Goal: Task Accomplishment & Management: Complete application form

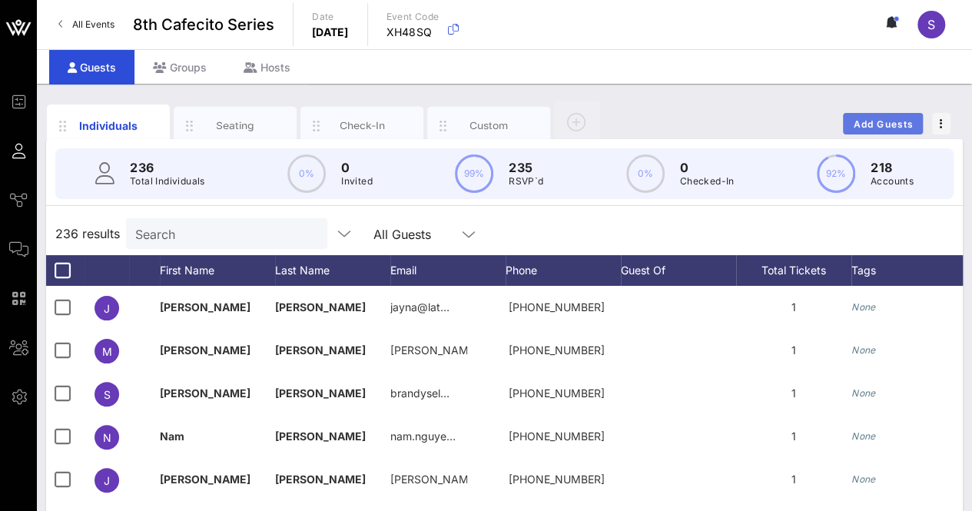
click at [872, 121] on span "Add Guests" at bounding box center [883, 124] width 61 height 12
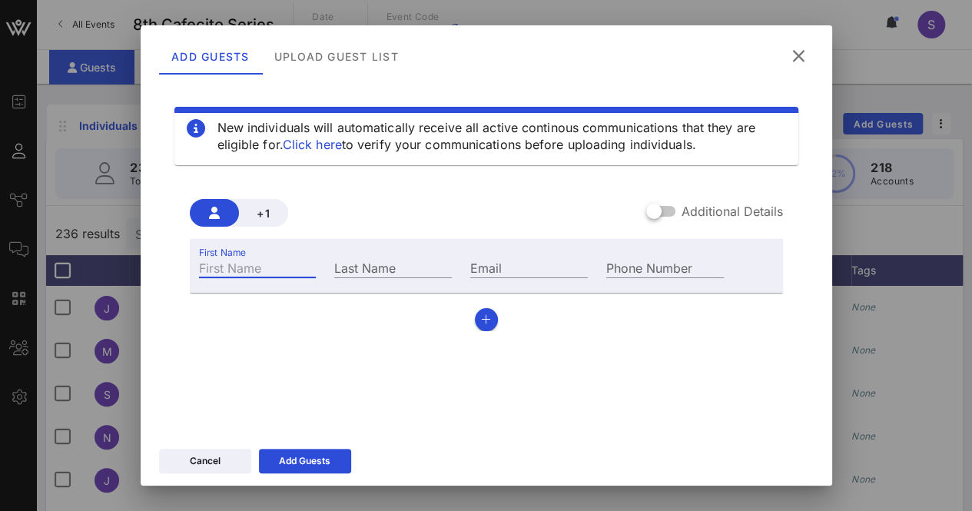
click at [284, 265] on input "First Name" at bounding box center [258, 267] width 118 height 20
type input "Kamila"
click at [390, 256] on div "Last Name" at bounding box center [393, 265] width 136 height 41
click at [392, 267] on input "Last Name" at bounding box center [393, 267] width 118 height 20
type input "[PERSON_NAME]"
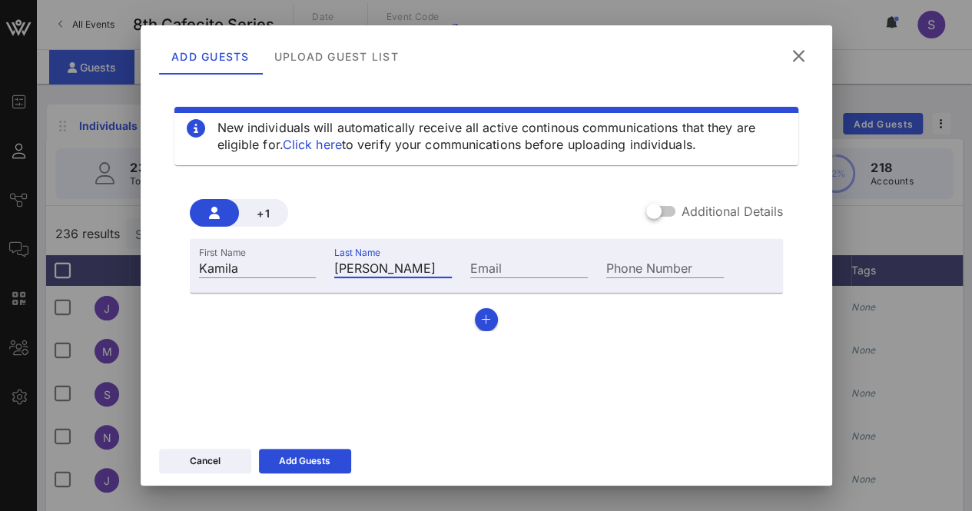
click at [467, 322] on div "First Name [PERSON_NAME] Last Name [PERSON_NAME] Email Phone Number" at bounding box center [486, 285] width 593 height 92
click at [495, 319] on div "First Name [PERSON_NAME] Last Name [PERSON_NAME] Email Phone Number" at bounding box center [486, 285] width 593 height 92
click at [485, 323] on button "button" at bounding box center [486, 319] width 23 height 23
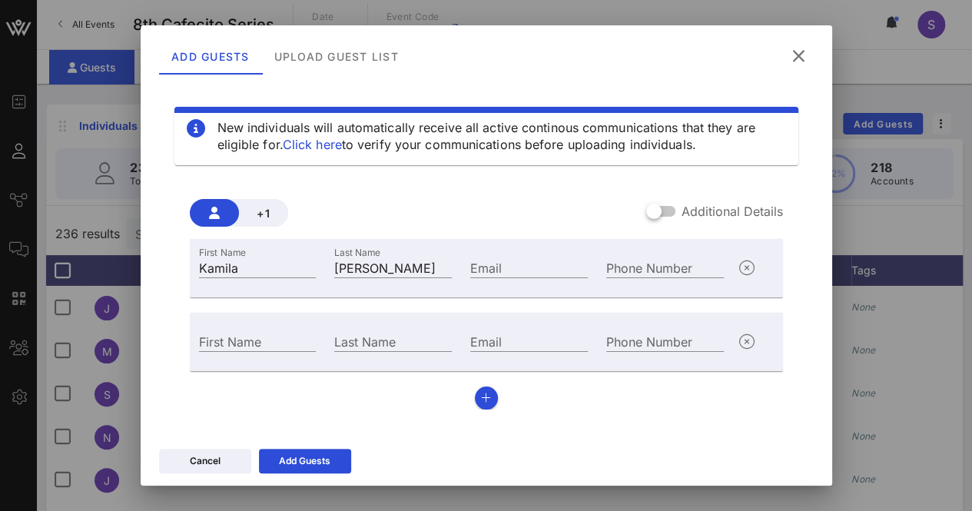
click at [274, 360] on div "First Name" at bounding box center [258, 339] width 136 height 41
click at [274, 340] on input "First Name" at bounding box center [258, 341] width 118 height 20
drag, startPoint x: 265, startPoint y: 340, endPoint x: 307, endPoint y: 337, distance: 41.7
click at [307, 337] on input "[PERSON_NAME]" at bounding box center [258, 341] width 118 height 20
type input "[PERSON_NAME]"
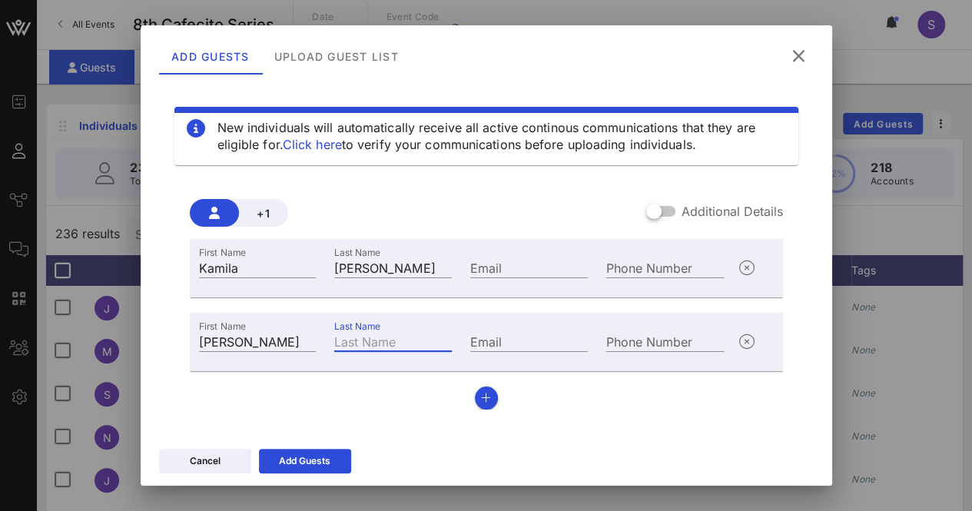
click at [400, 345] on input "Last Name" at bounding box center [393, 341] width 118 height 20
type input "[PERSON_NAME]"
click at [482, 410] on div "+1 Additional Details First Name [PERSON_NAME] Last Name [PERSON_NAME] Email Ph…" at bounding box center [486, 297] width 624 height 247
click at [481, 403] on icon "button" at bounding box center [486, 398] width 10 height 11
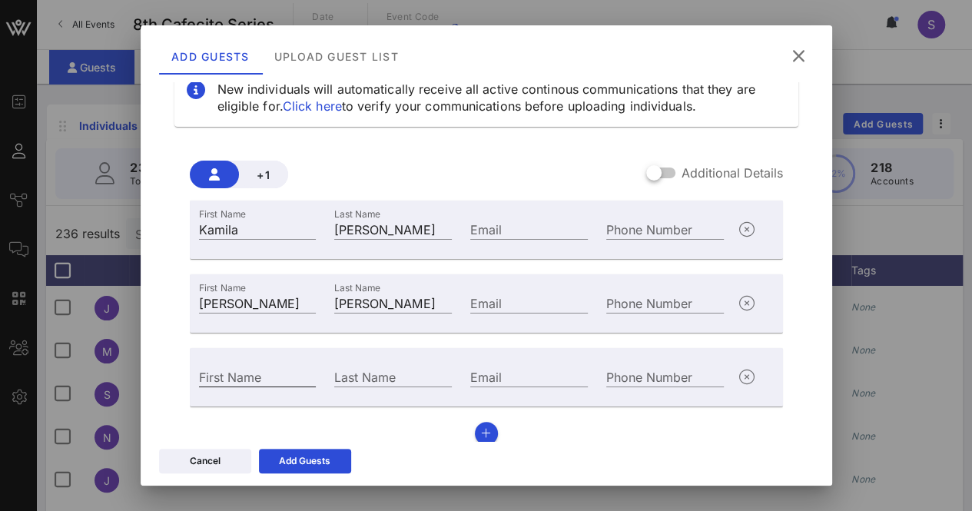
scroll to position [55, 0]
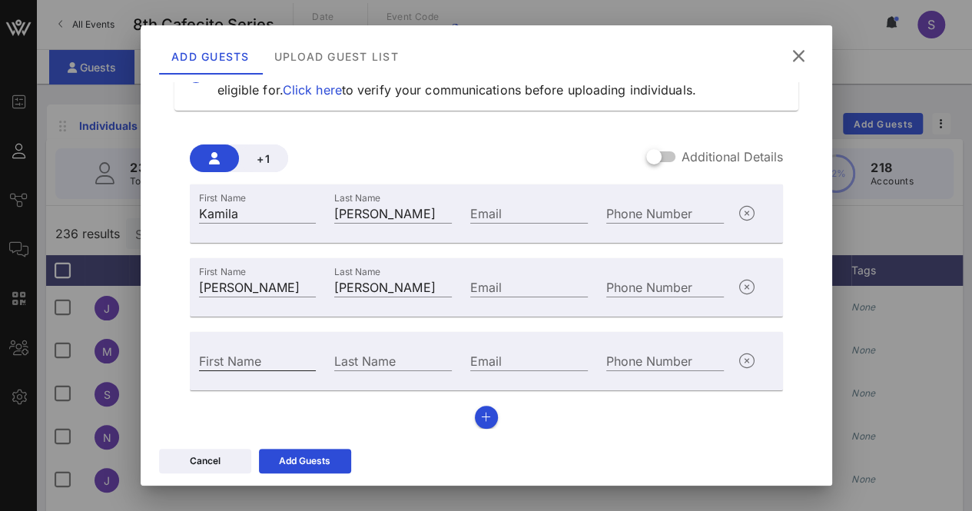
click at [243, 350] on div "First Name" at bounding box center [258, 360] width 118 height 20
type input "Jimena"
click at [409, 360] on input "Last Name" at bounding box center [393, 360] width 118 height 20
click at [410, 357] on input "[PERSON_NAME]" at bounding box center [393, 360] width 118 height 20
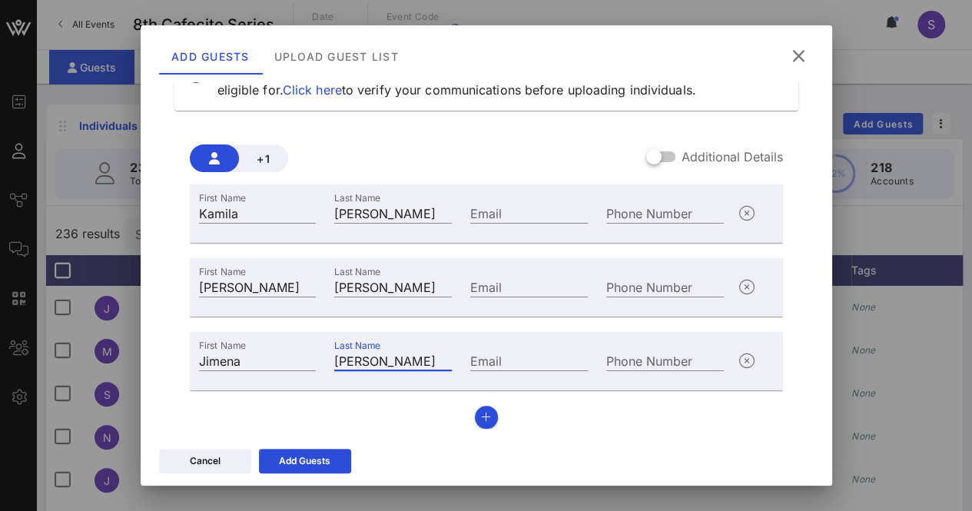
scroll to position [0, 0]
type input "[PERSON_NAME]"
drag, startPoint x: 499, startPoint y: 189, endPoint x: 498, endPoint y: 204, distance: 14.6
click at [498, 203] on div "First Name [PERSON_NAME] Last Name [PERSON_NAME] Email Phone Number" at bounding box center [486, 213] width 593 height 58
click at [497, 205] on input "Email" at bounding box center [529, 213] width 118 height 20
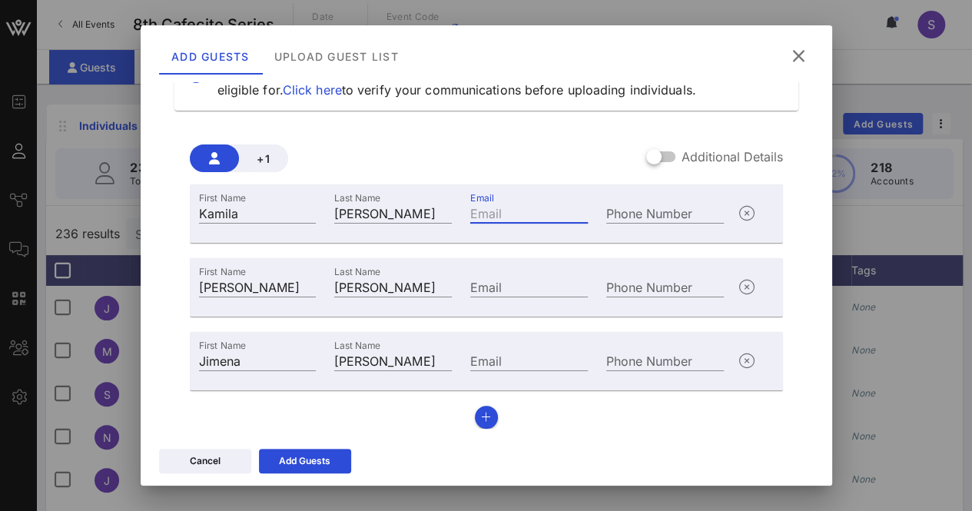
paste input "[EMAIL_ADDRESS][DOMAIN_NAME]"
type input "[EMAIL_ADDRESS][DOMAIN_NAME]"
click at [509, 283] on input "Email" at bounding box center [529, 287] width 118 height 20
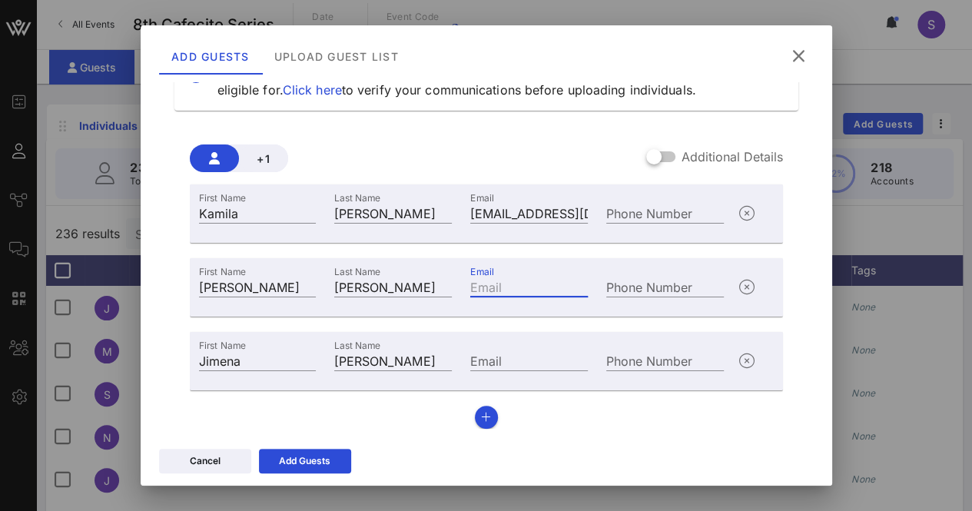
click at [510, 284] on input "Email" at bounding box center [529, 287] width 118 height 20
paste input "[EMAIL_ADDRESS][DOMAIN_NAME]"
type input "[EMAIL_ADDRESS][DOMAIN_NAME]"
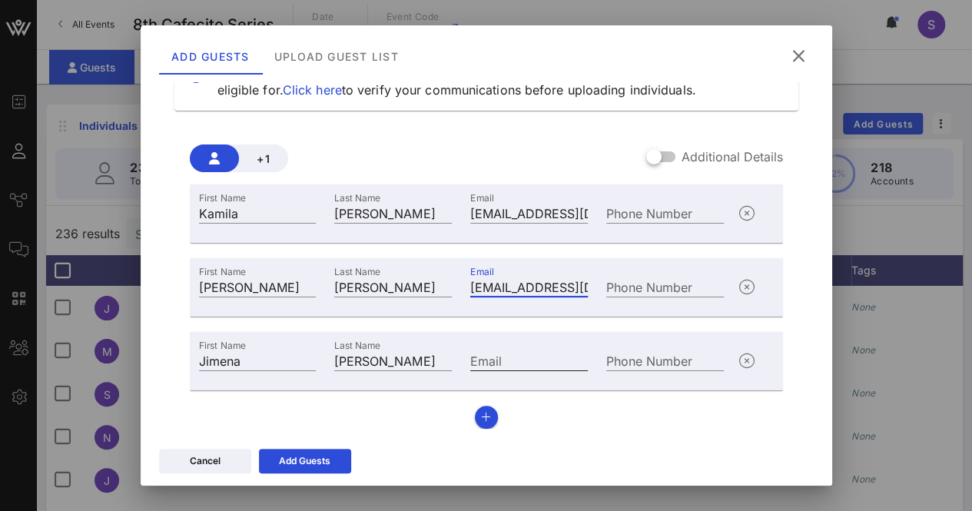
click at [534, 351] on input "Email" at bounding box center [529, 360] width 118 height 20
click at [510, 357] on input "Email" at bounding box center [529, 360] width 118 height 20
paste input "[EMAIL_ADDRESS][DOMAIN_NAME]"
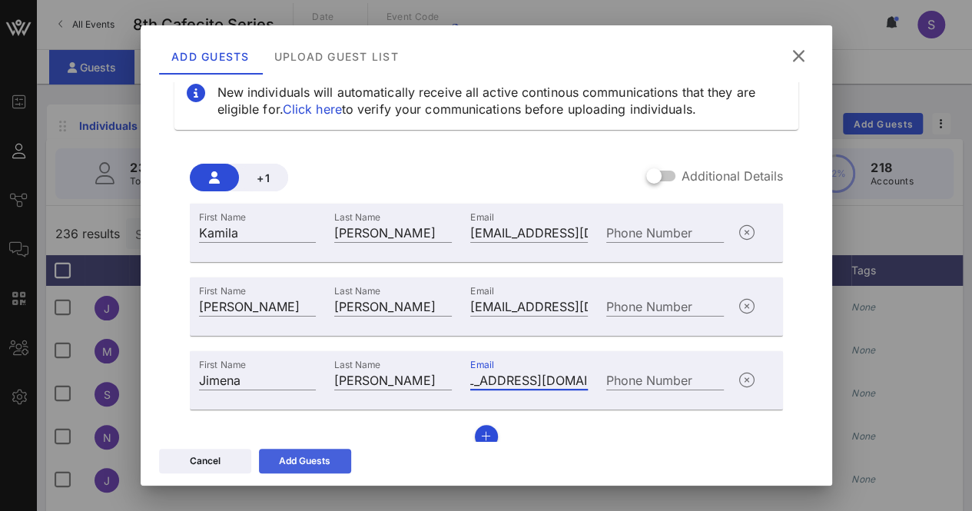
scroll to position [55, 0]
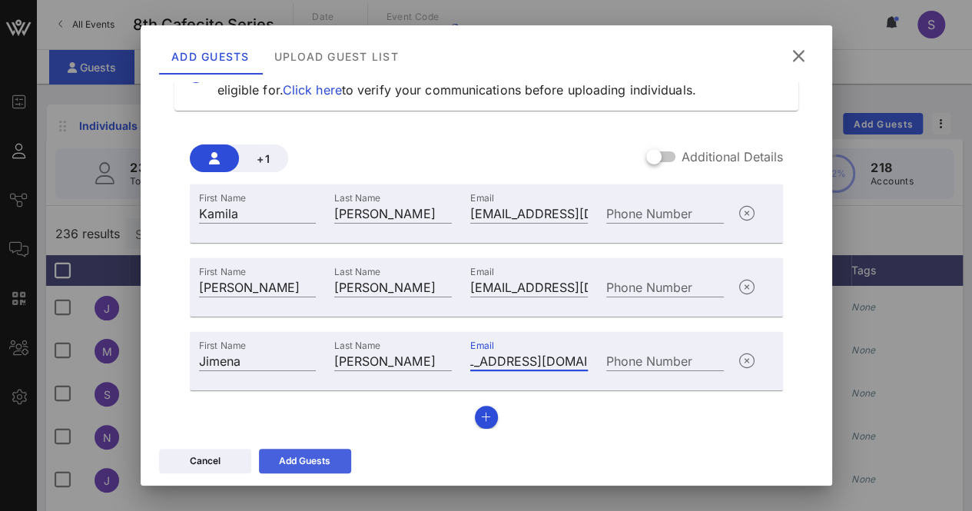
type input "[EMAIL_ADDRESS][DOMAIN_NAME]"
click at [310, 457] on div "Add Guests" at bounding box center [304, 460] width 51 height 15
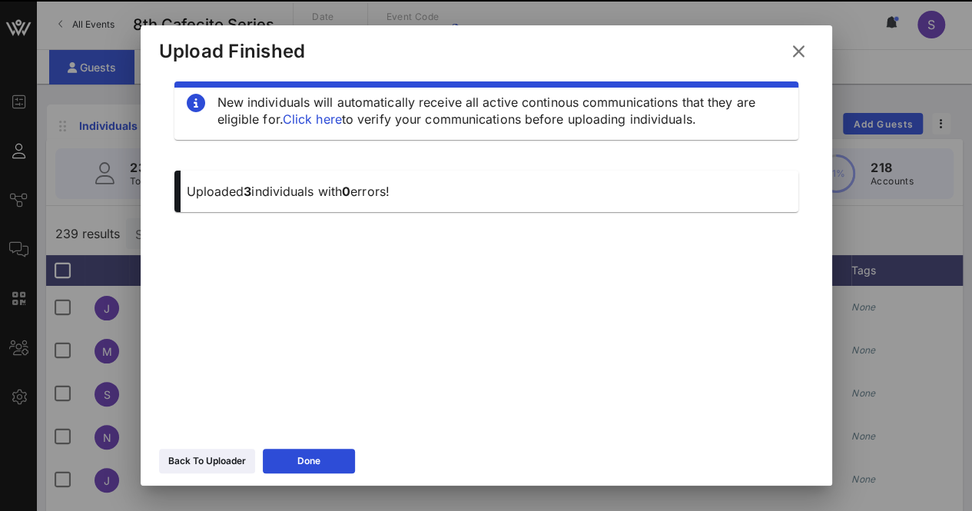
scroll to position [16, 0]
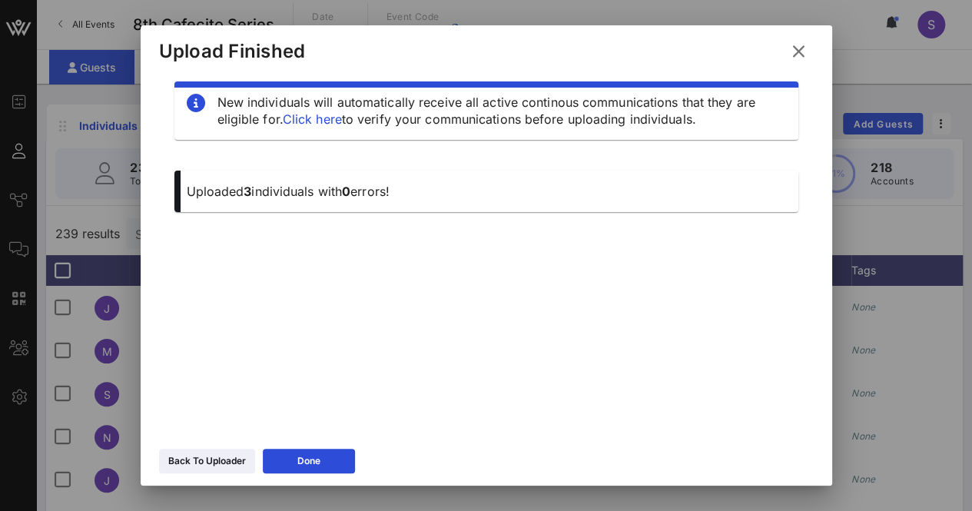
click at [799, 53] on icon at bounding box center [798, 51] width 25 height 23
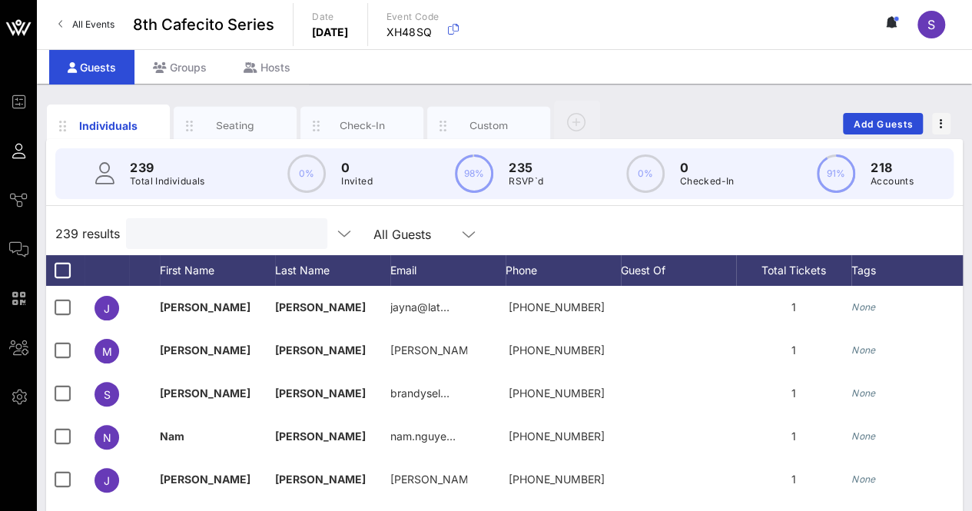
click at [286, 231] on input "text" at bounding box center [225, 234] width 180 height 20
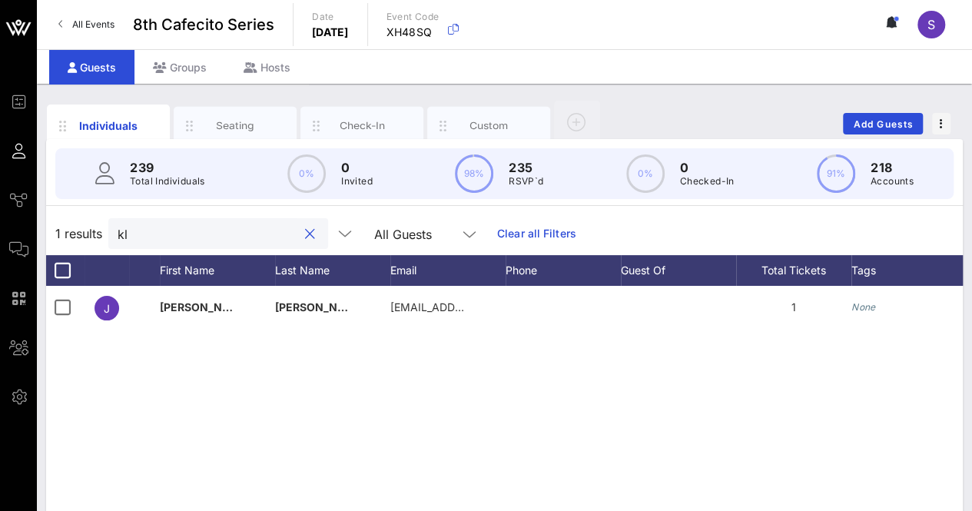
type input "k"
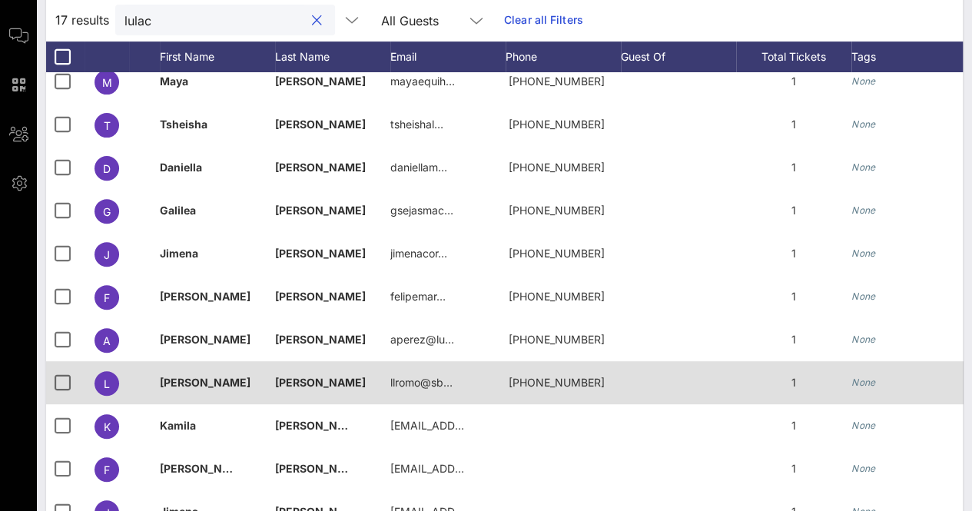
scroll to position [250, 0]
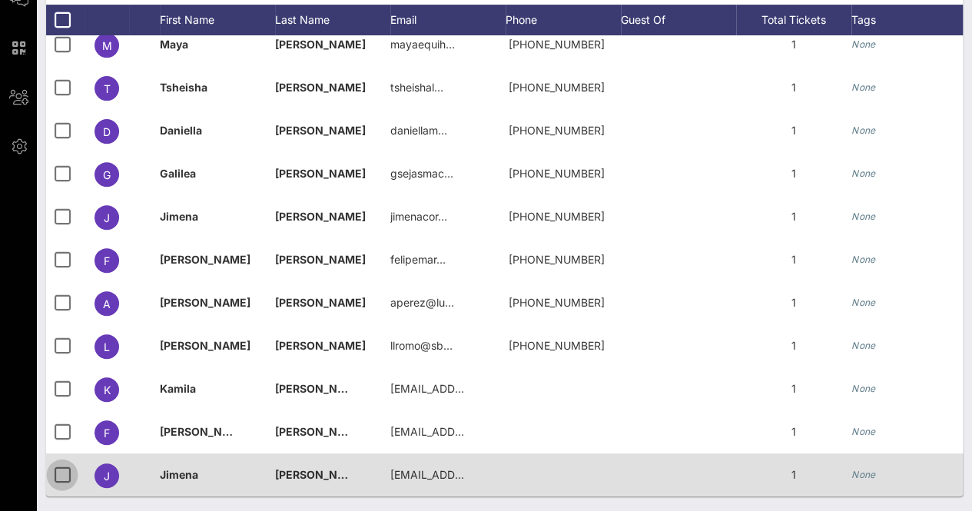
type input "lulac"
click at [63, 467] on div at bounding box center [62, 475] width 26 height 26
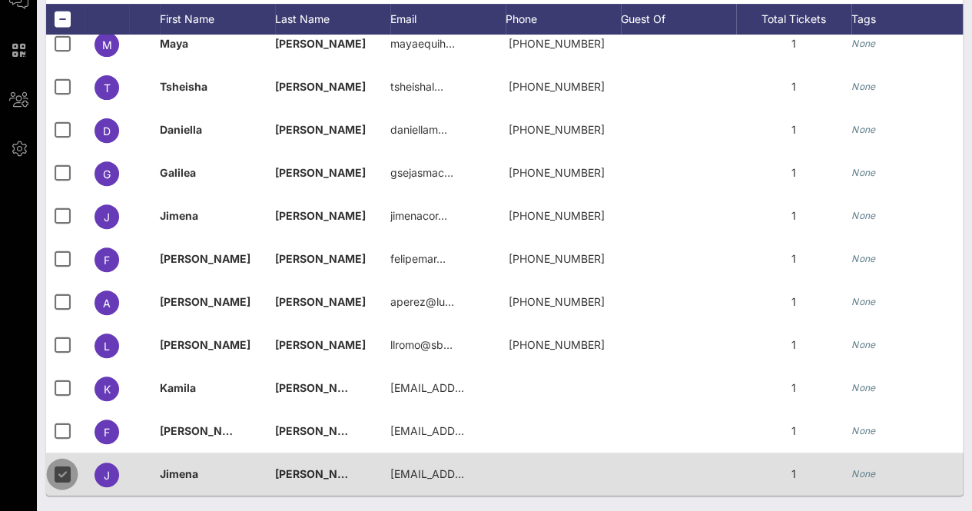
scroll to position [247, 0]
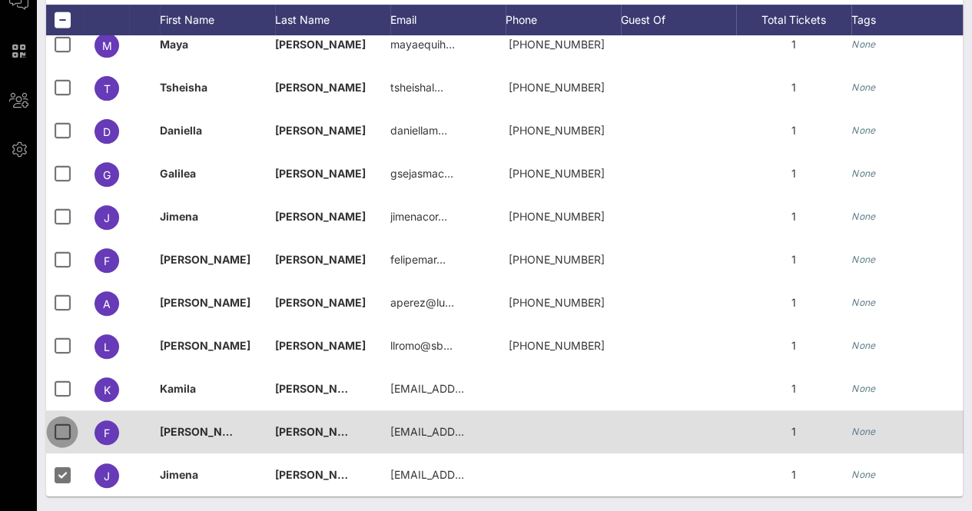
click at [66, 430] on div at bounding box center [62, 432] width 26 height 26
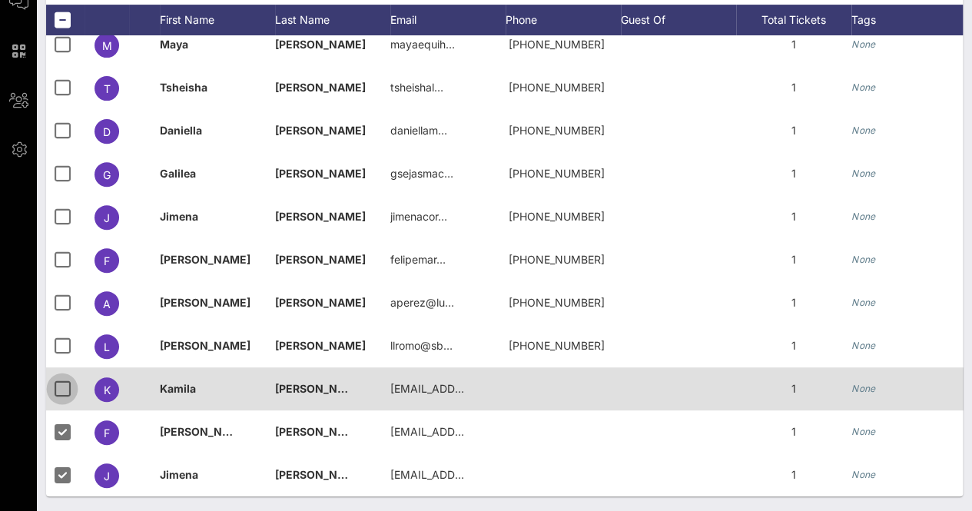
click at [61, 388] on div at bounding box center [62, 389] width 26 height 26
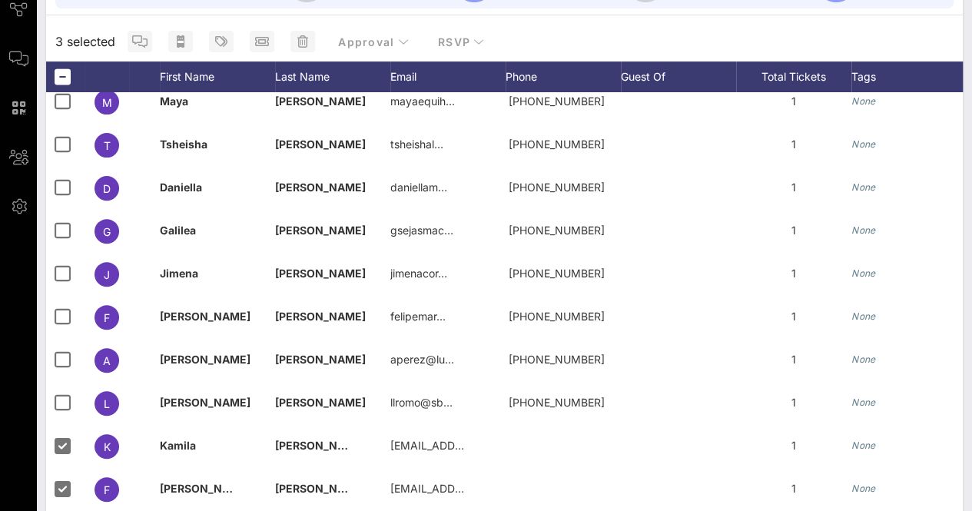
scroll to position [183, 0]
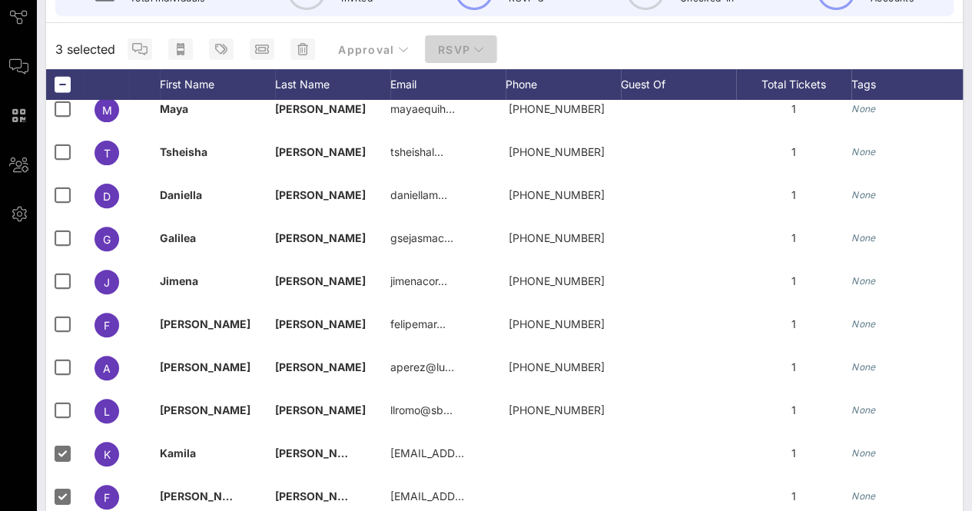
click at [458, 35] on button "RSVP" at bounding box center [461, 49] width 72 height 28
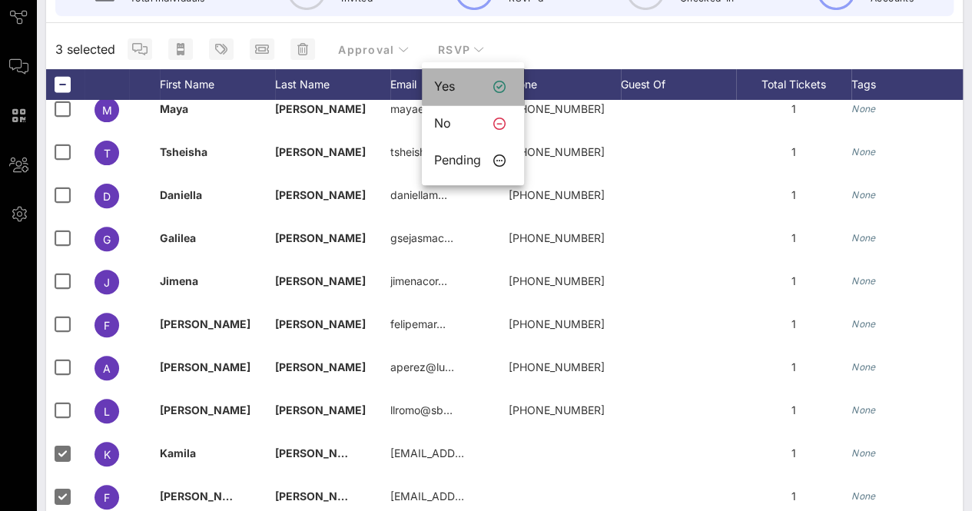
click at [469, 71] on div "Yes" at bounding box center [473, 86] width 102 height 37
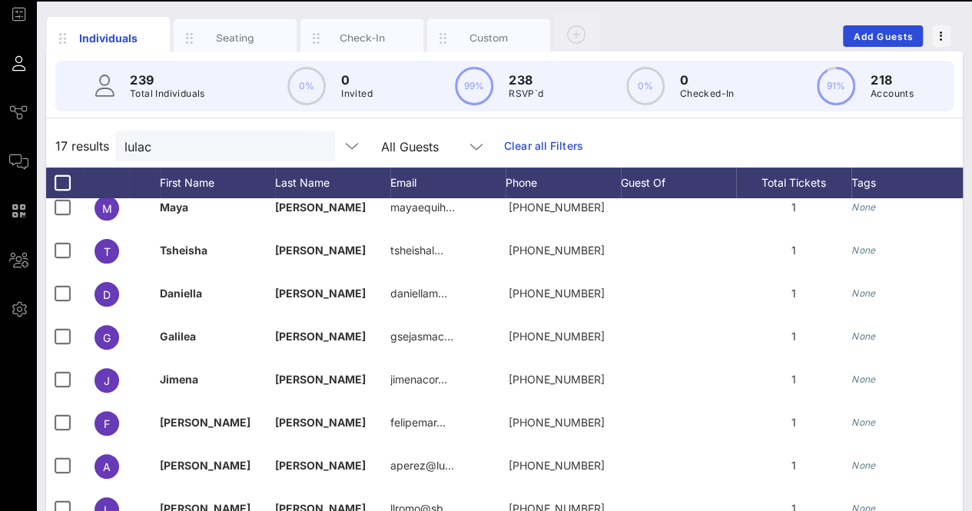
scroll to position [0, 0]
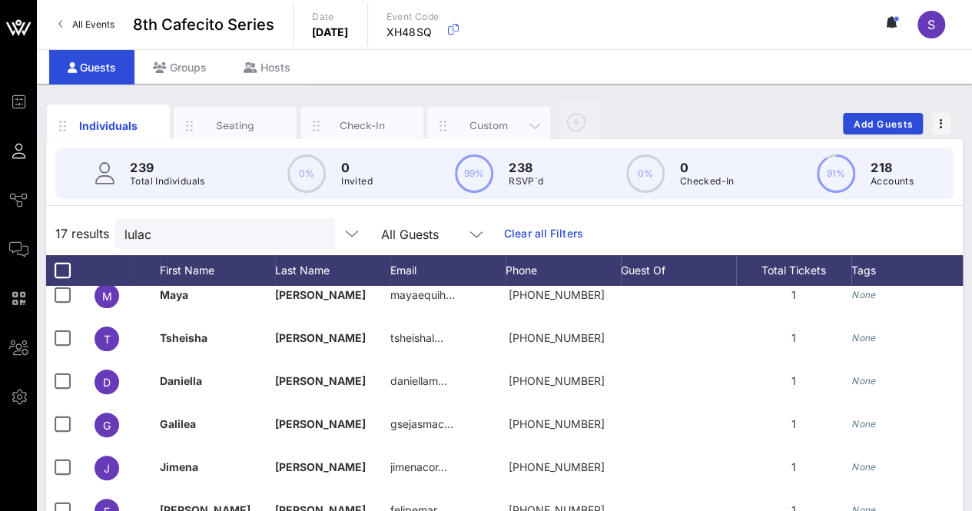
drag, startPoint x: 479, startPoint y: 108, endPoint x: 480, endPoint y: 118, distance: 10.8
click at [479, 108] on div "Custom" at bounding box center [488, 126] width 123 height 38
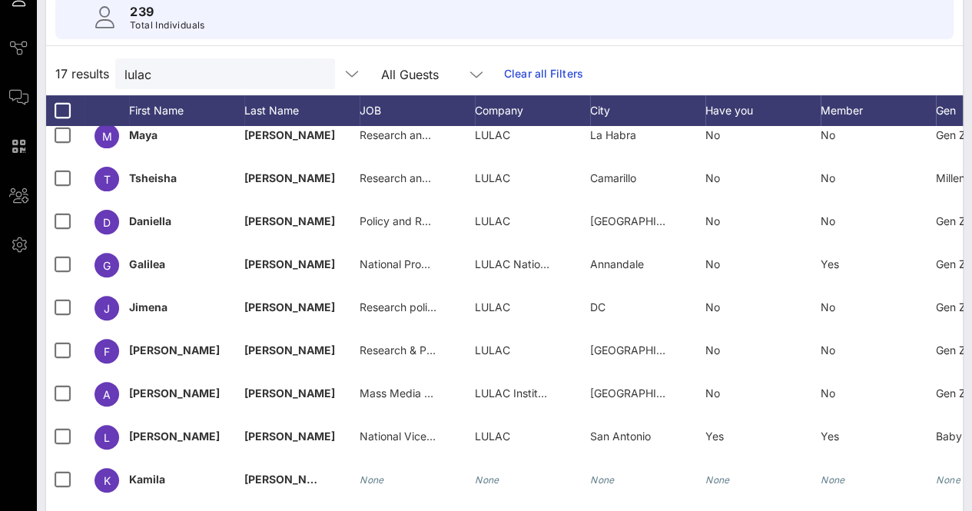
scroll to position [243, 0]
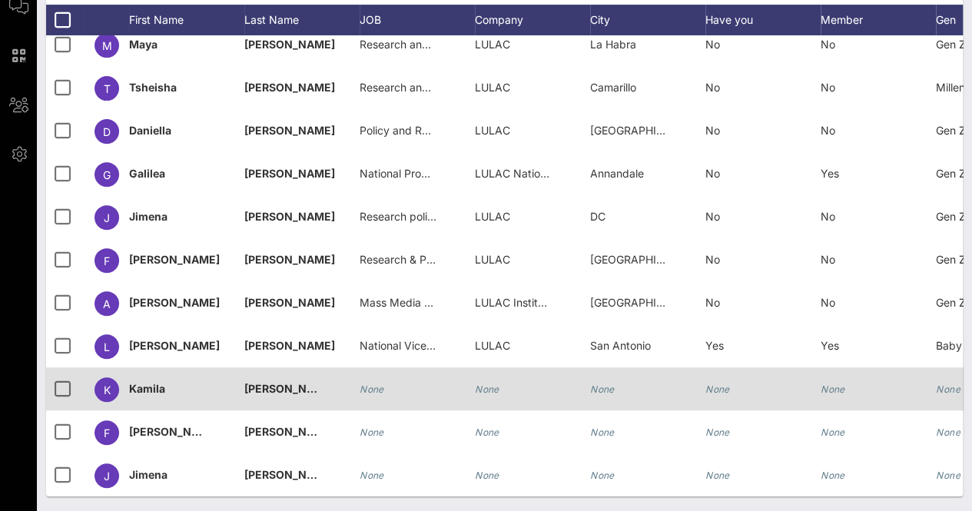
click at [481, 383] on icon "None" at bounding box center [487, 389] width 25 height 12
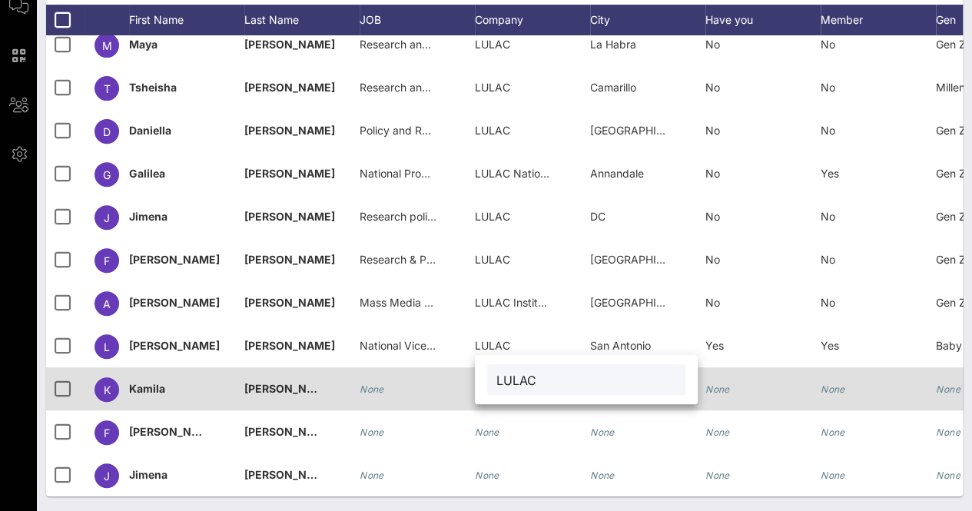
type input "LULAC"
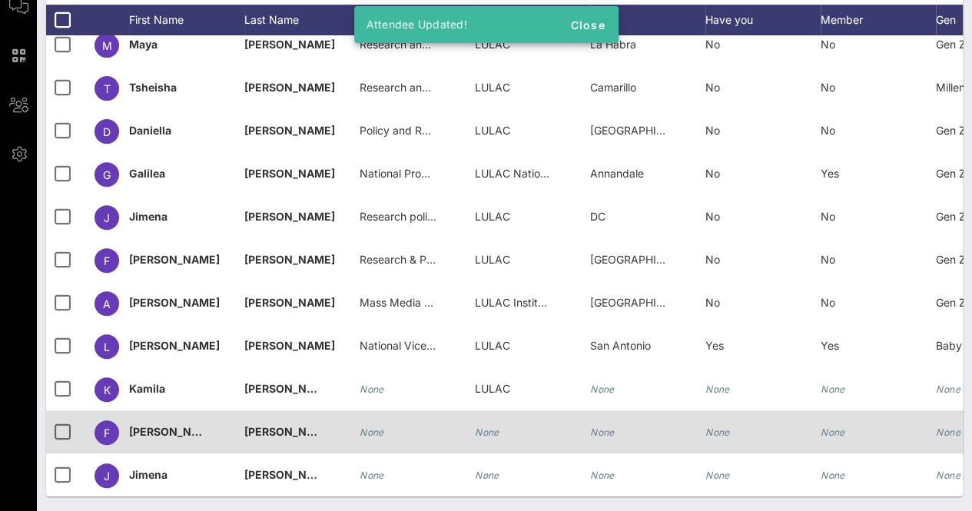
click at [501, 425] on div "None" at bounding box center [532, 440] width 115 height 61
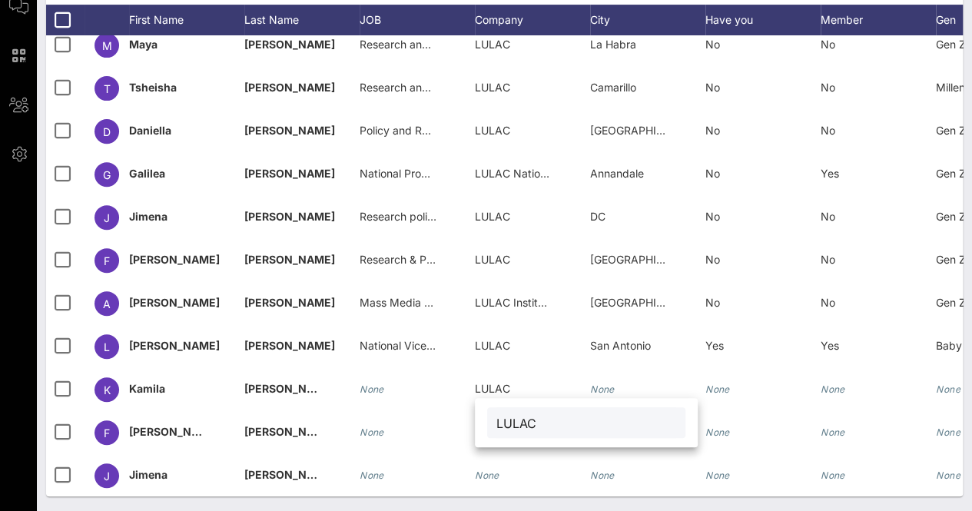
type input "LULAC"
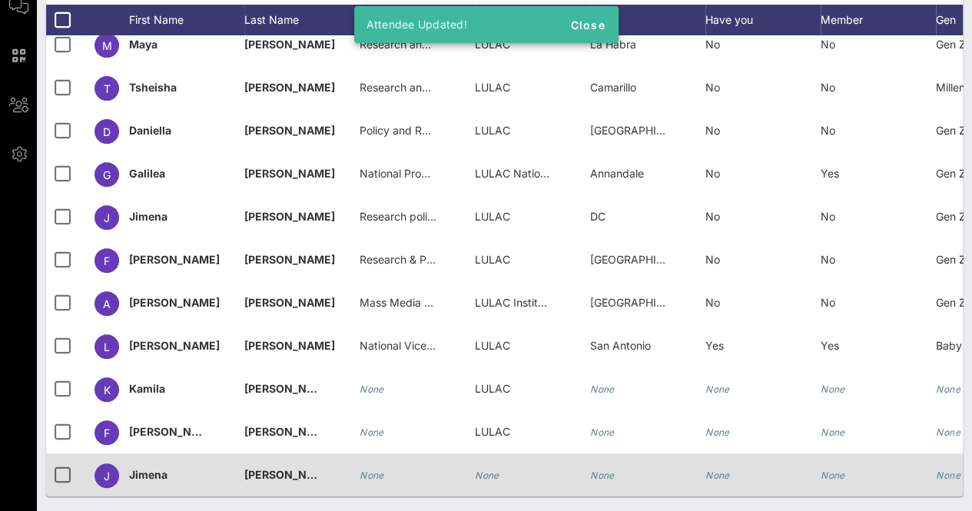
click at [489, 469] on icon "None" at bounding box center [487, 475] width 25 height 12
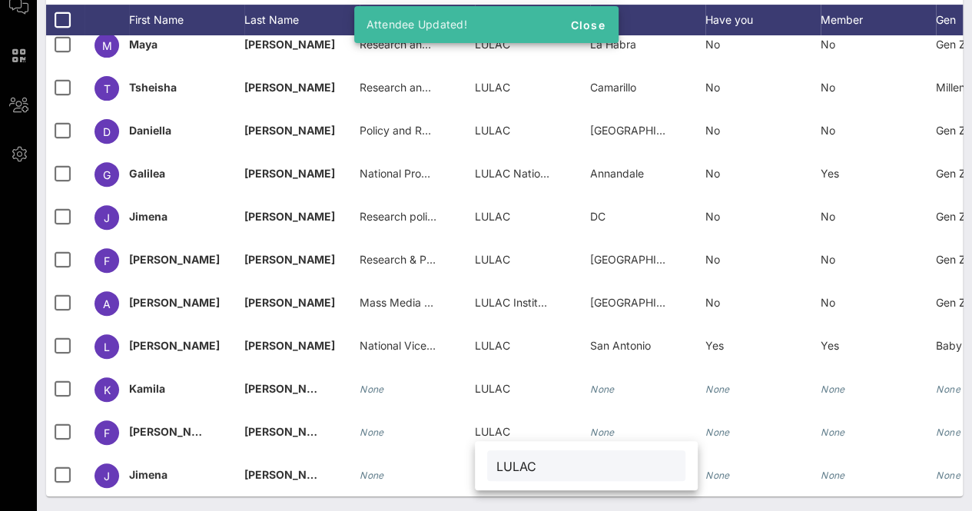
type input "LULAC"
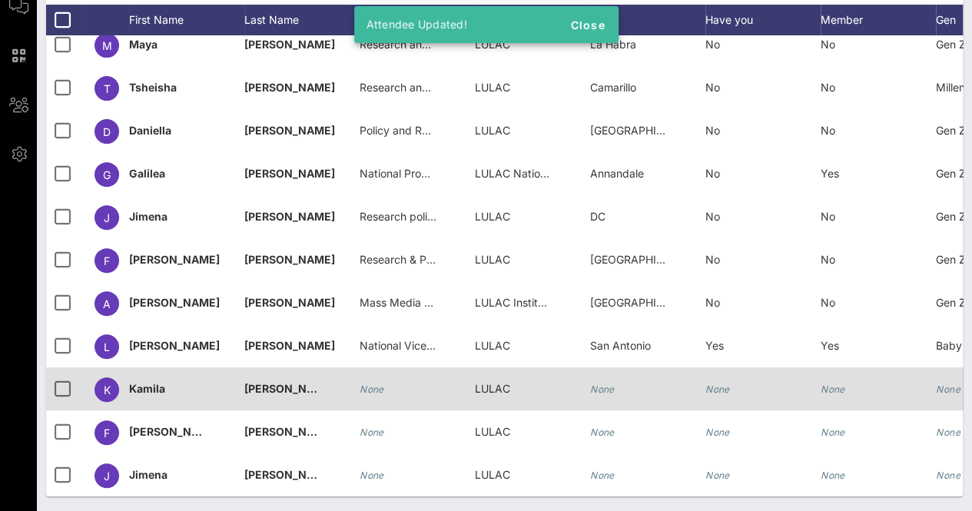
click at [371, 383] on icon "None" at bounding box center [372, 389] width 25 height 12
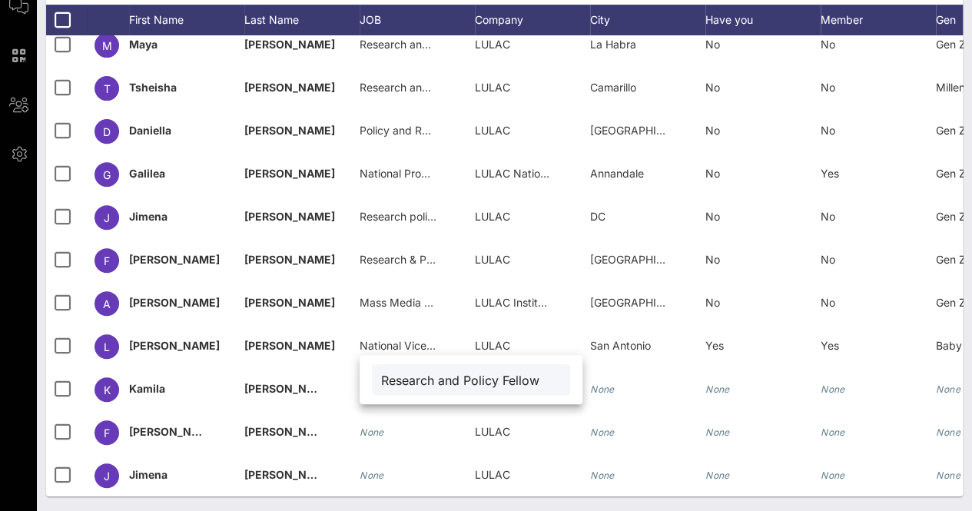
click at [480, 386] on input "Research and Policy Fellow" at bounding box center [471, 380] width 180 height 20
type input "Research and Policy Fellow"
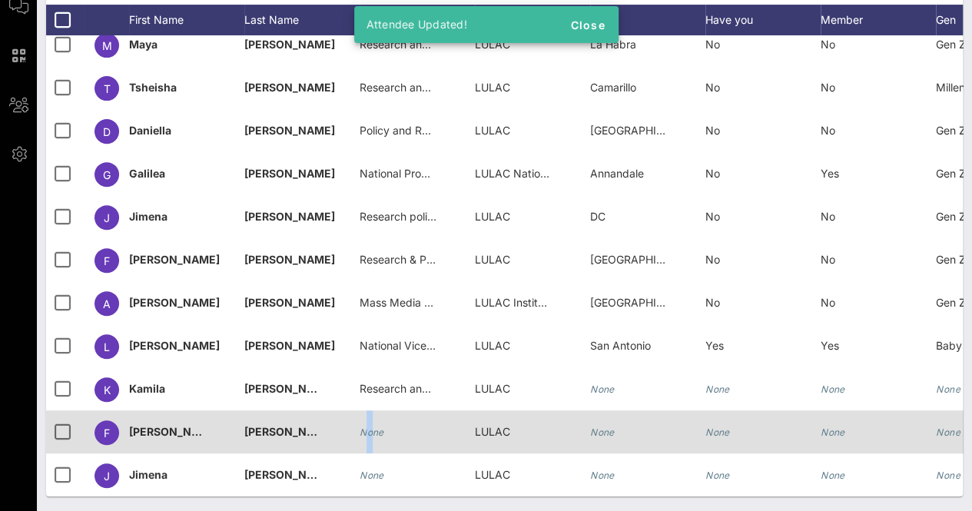
click at [369, 411] on div "None" at bounding box center [372, 431] width 25 height 43
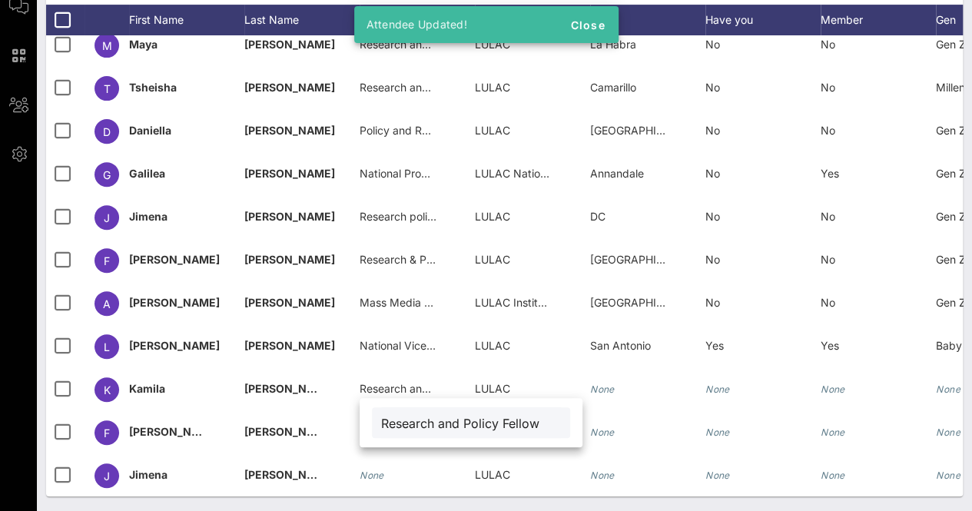
type input "Research and Policy Fellow"
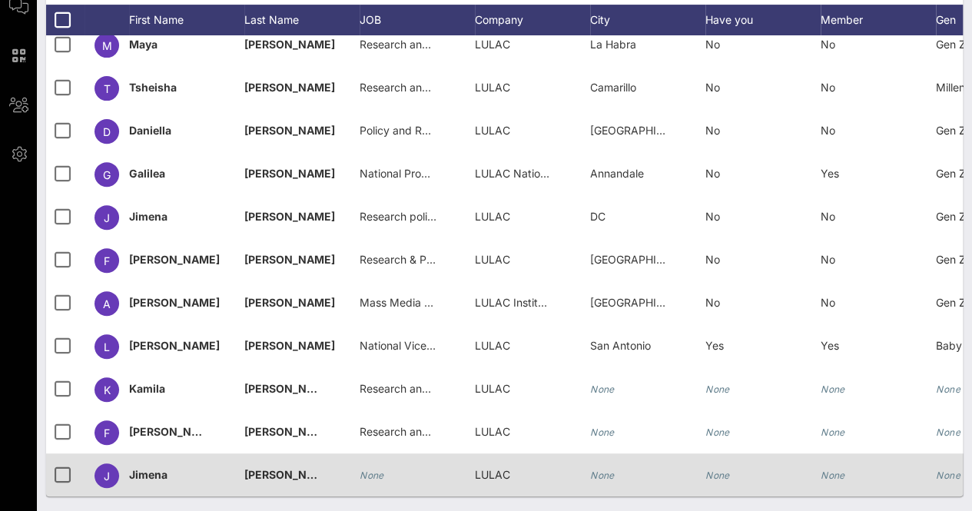
click at [383, 469] on icon "None" at bounding box center [372, 475] width 25 height 12
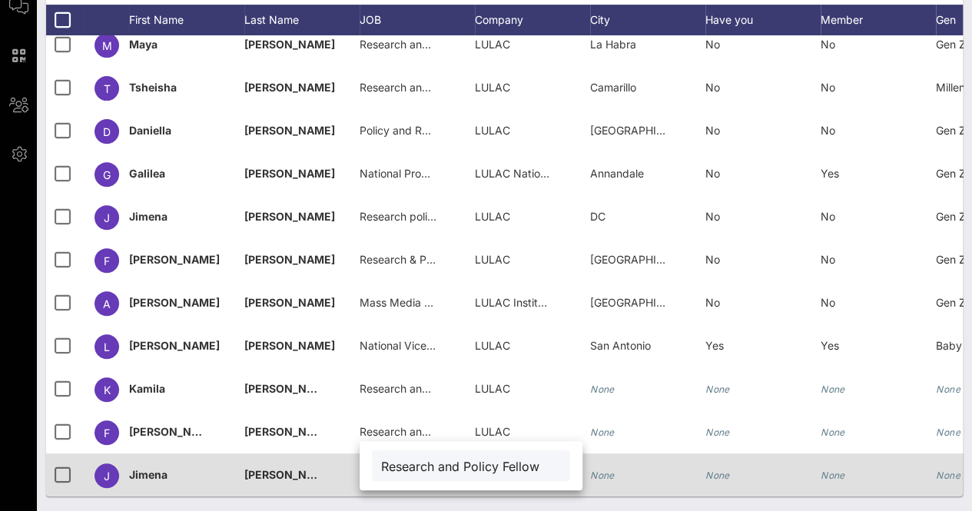
type input "Research and Policy Fellow"
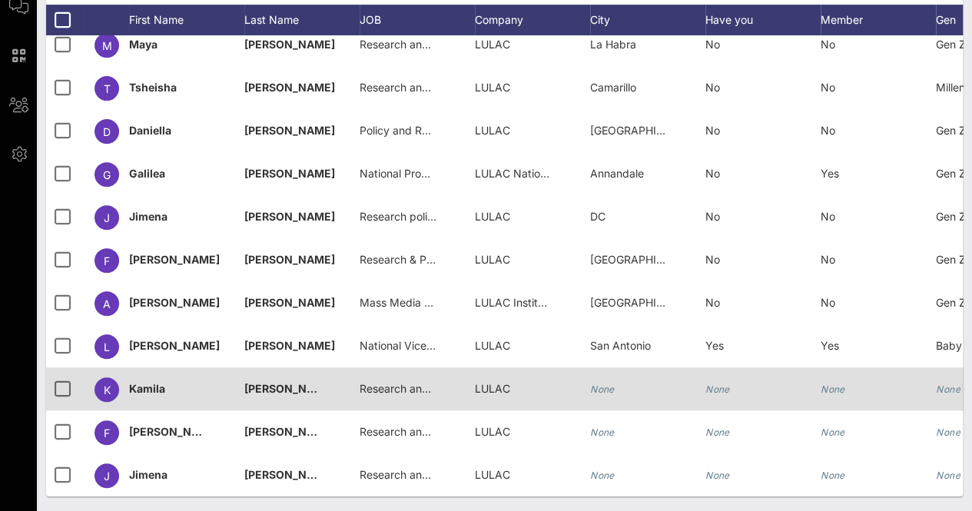
click at [606, 383] on icon "None" at bounding box center [602, 389] width 25 height 12
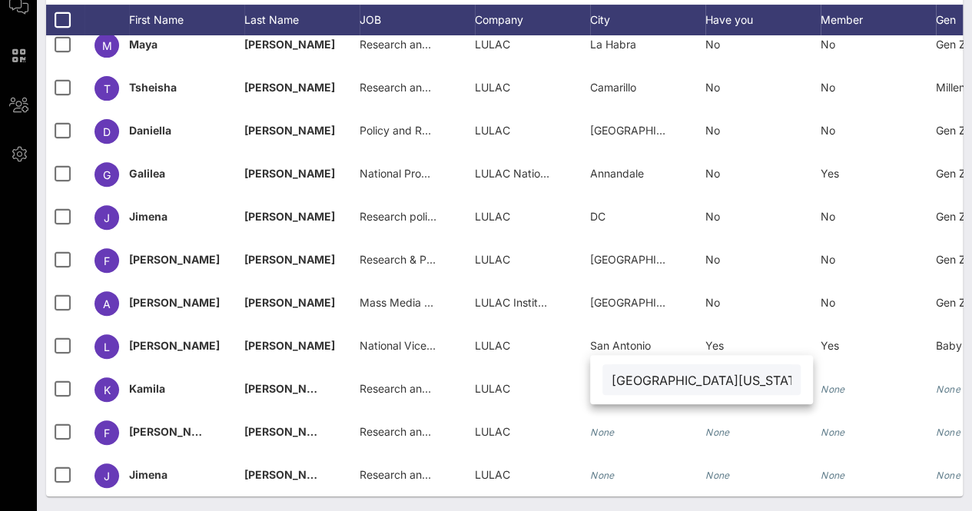
type input "[GEOGRAPHIC_DATA][US_STATE], [GEOGRAPHIC_DATA]"
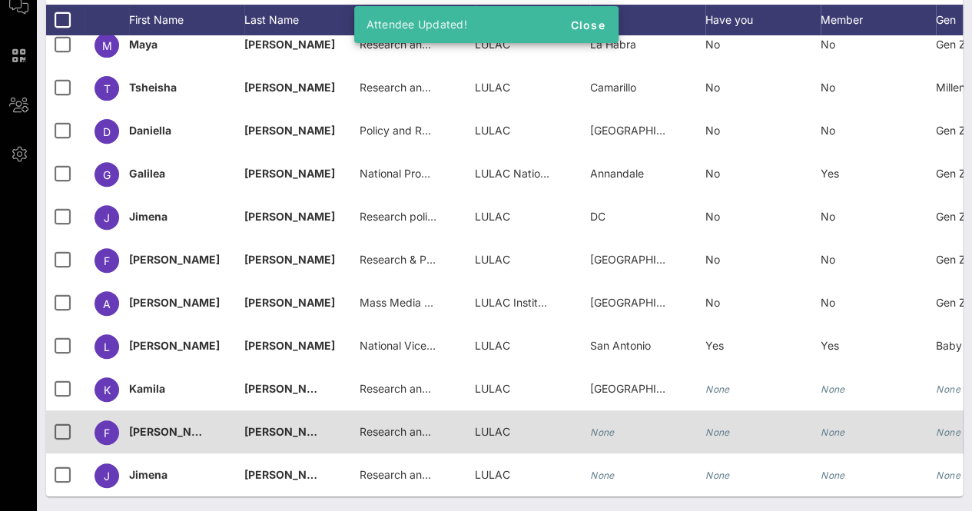
click at [606, 426] on icon "None" at bounding box center [602, 432] width 25 height 12
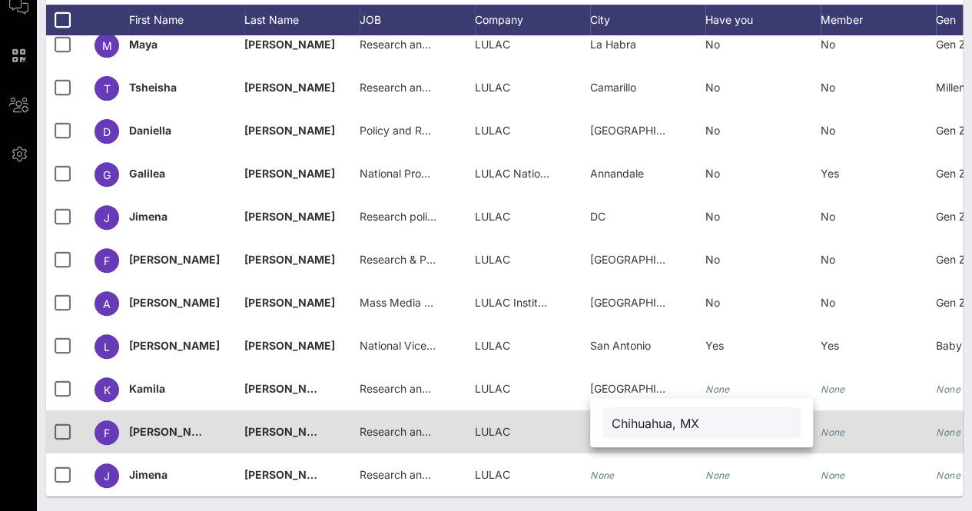
type input "Chihuahua, MX"
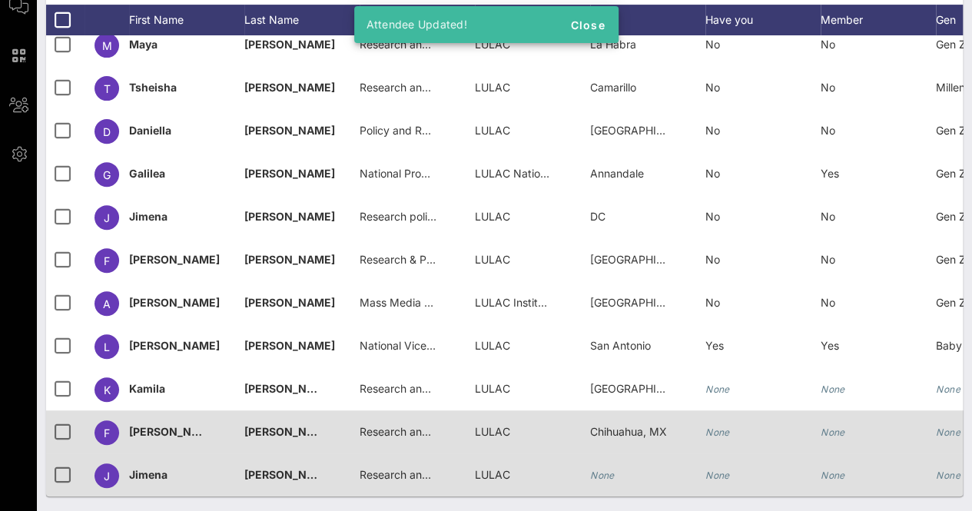
click at [609, 469] on icon "None" at bounding box center [602, 475] width 25 height 12
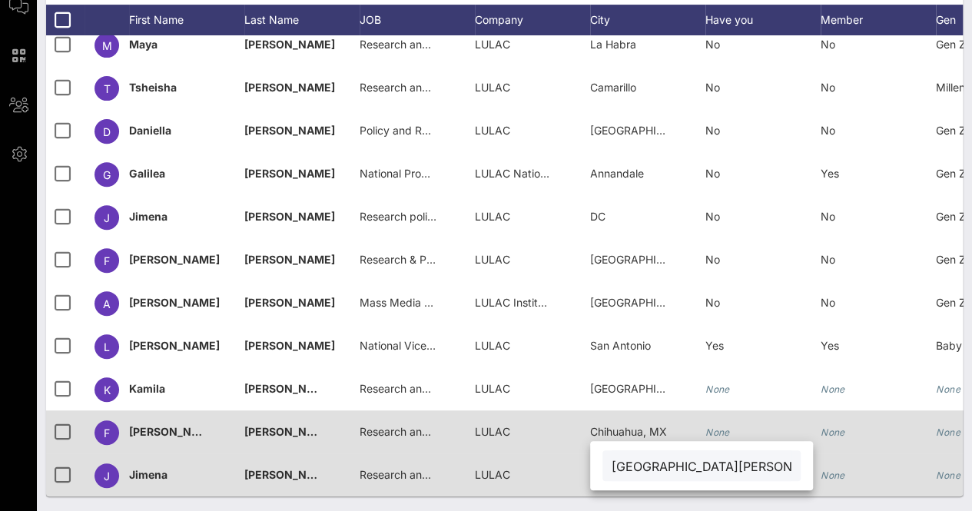
type input "[GEOGRAPHIC_DATA][PERSON_NAME], [GEOGRAPHIC_DATA]"
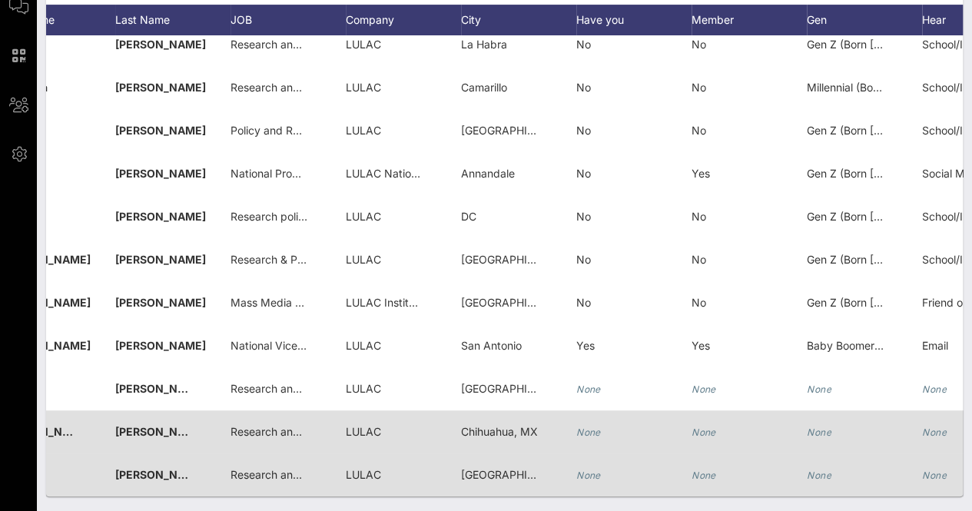
scroll to position [0, 0]
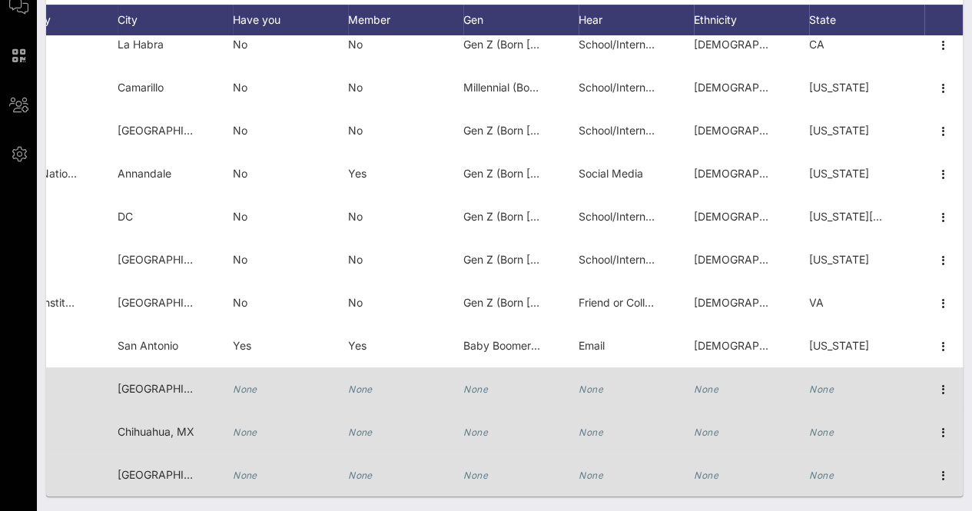
click at [701, 383] on icon "None" at bounding box center [706, 389] width 25 height 12
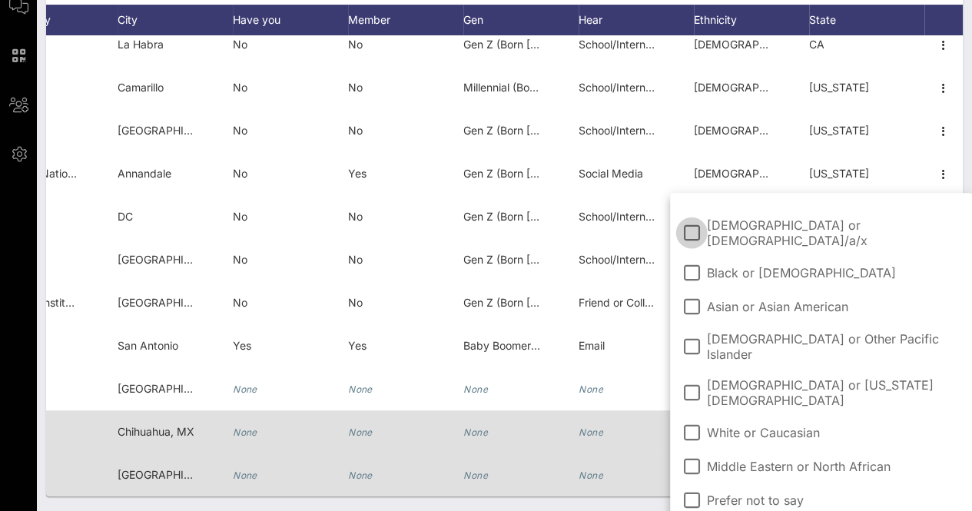
click at [749, 231] on span "[DEMOGRAPHIC_DATA] or [DEMOGRAPHIC_DATA]/a/x" at bounding box center [833, 232] width 253 height 31
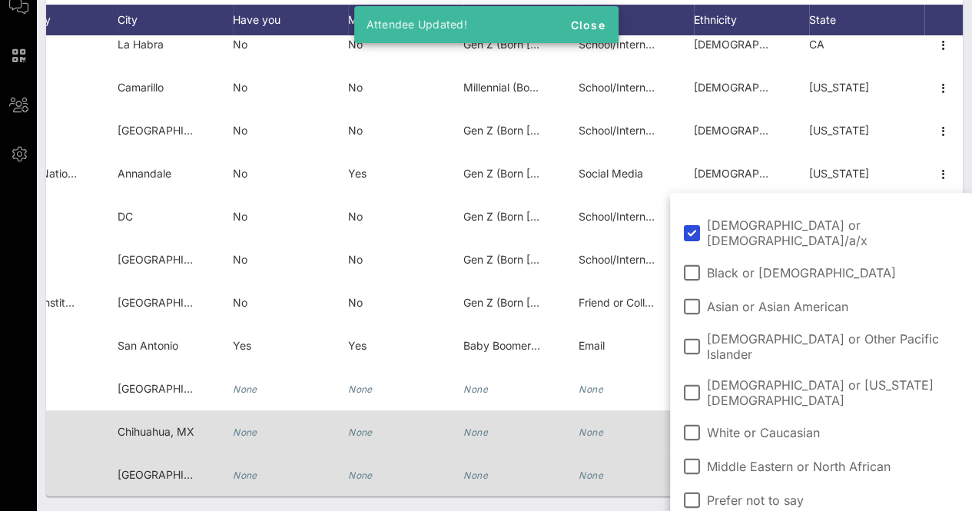
click at [642, 503] on div "Individuals Seating Check-In Custom Add Guests 239 Total Individuals 17 results…" at bounding box center [504, 176] width 935 height 671
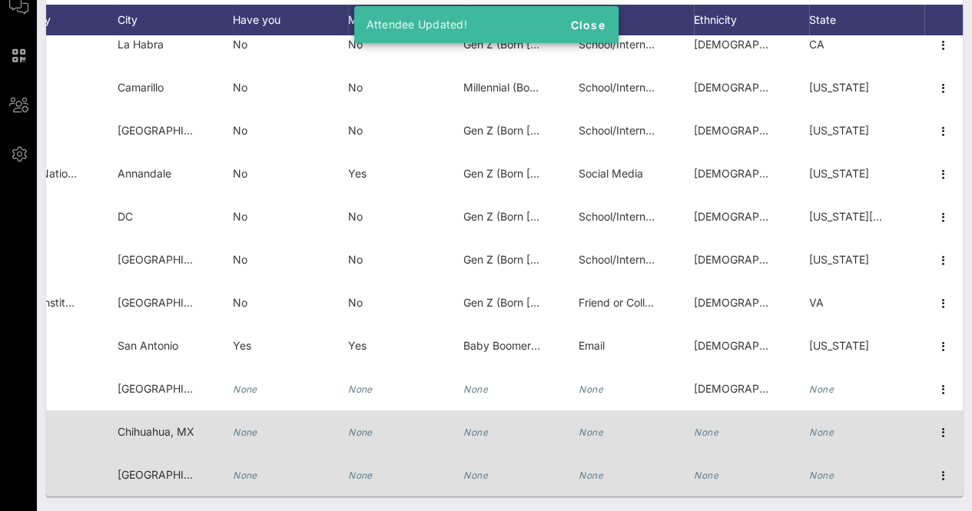
click at [708, 422] on div "None" at bounding box center [751, 440] width 115 height 61
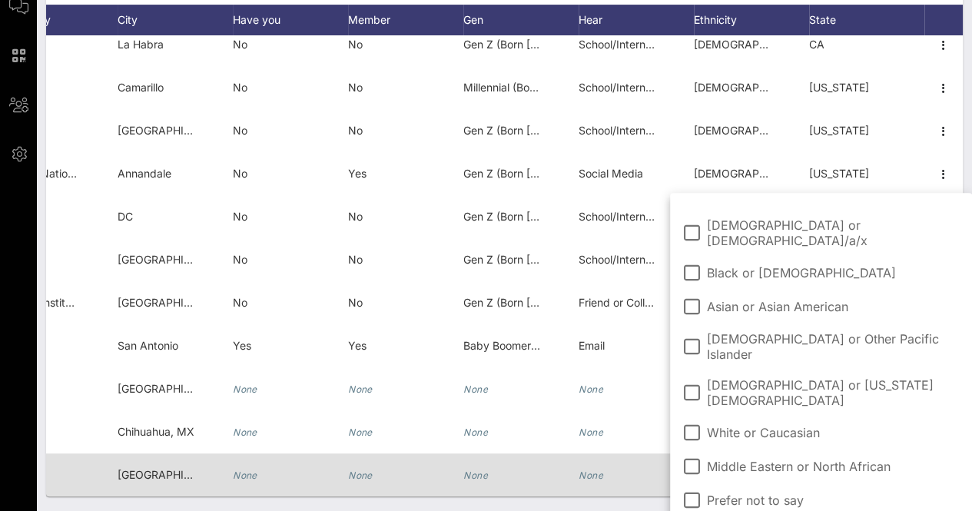
click at [745, 222] on span "[DEMOGRAPHIC_DATA] or [DEMOGRAPHIC_DATA]/a/x" at bounding box center [833, 232] width 253 height 31
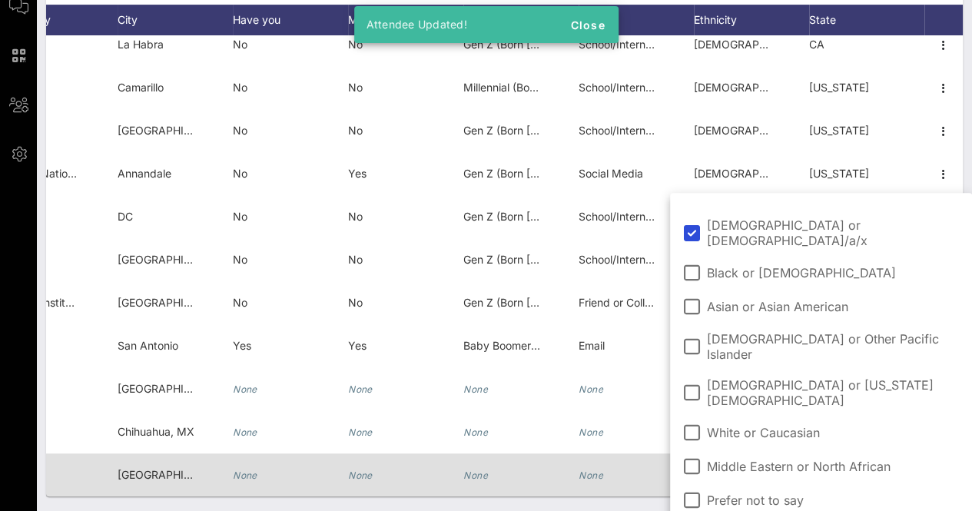
click at [641, 504] on div "Individuals Seating Check-In Custom Add Guests 239 Total Individuals 17 results…" at bounding box center [504, 176] width 935 height 671
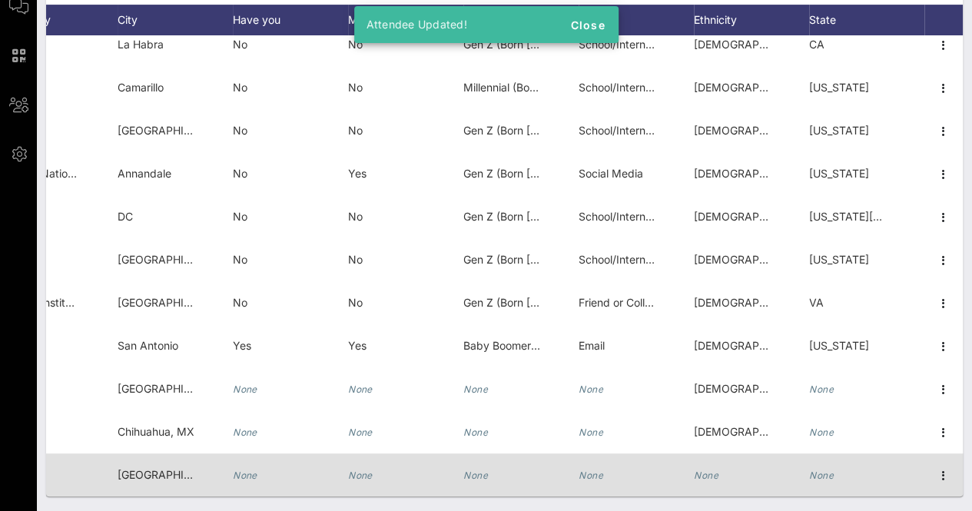
click at [705, 456] on div "None" at bounding box center [706, 474] width 25 height 43
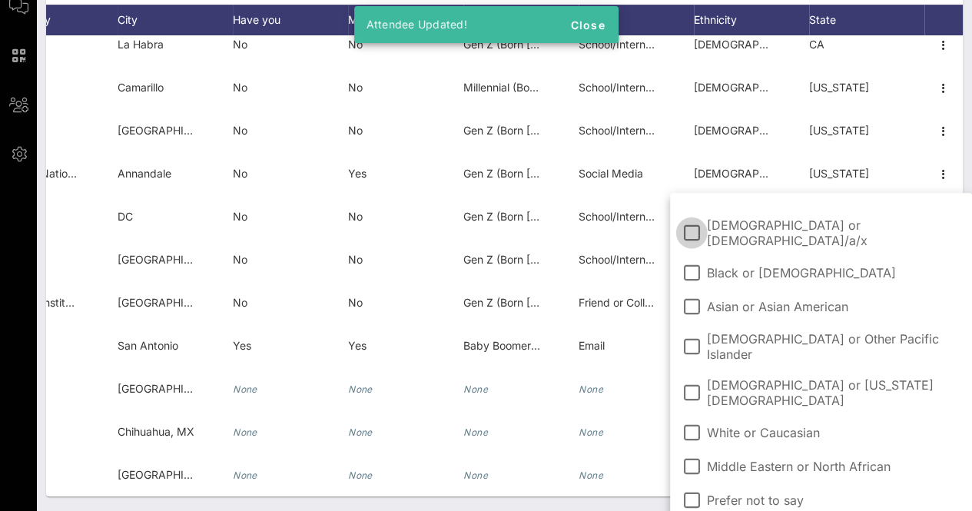
click at [761, 225] on span "[DEMOGRAPHIC_DATA] or [DEMOGRAPHIC_DATA]/a/x" at bounding box center [833, 232] width 253 height 31
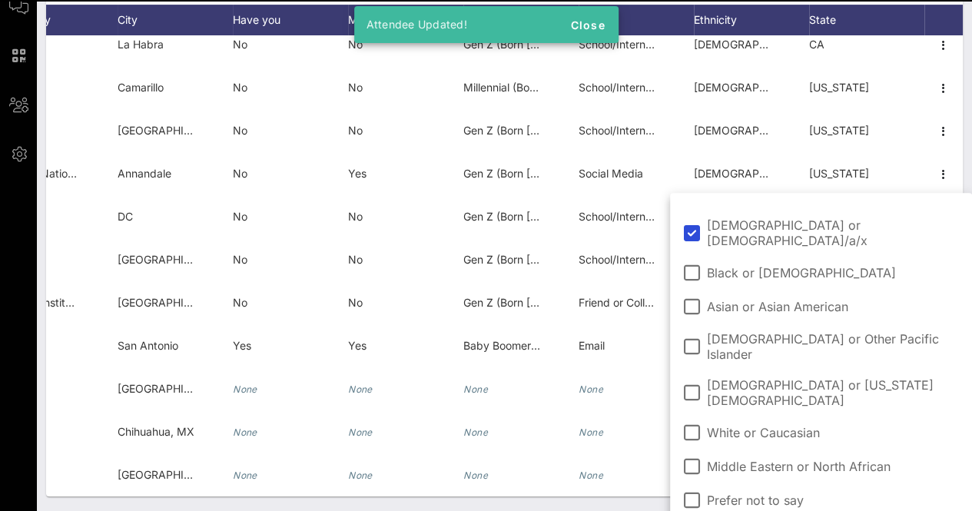
click at [642, 505] on div "Individuals Seating Check-In Custom Add Guests 239 Total Individuals 17 results…" at bounding box center [504, 176] width 935 height 671
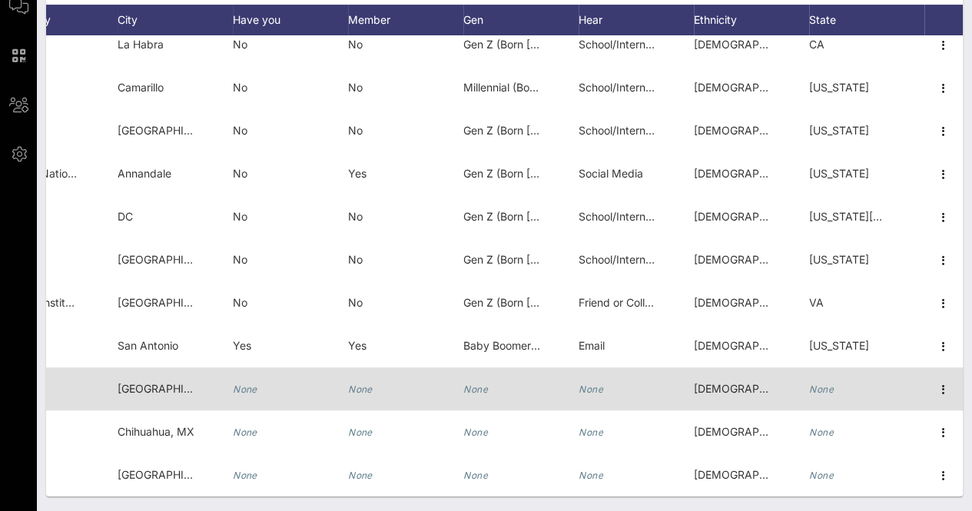
click at [811, 383] on icon "None" at bounding box center [821, 389] width 25 height 12
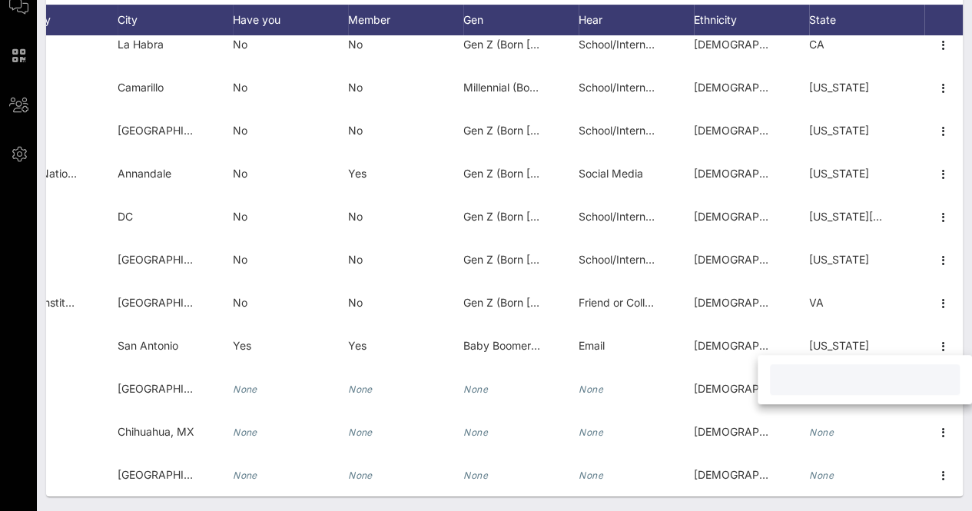
type input "e"
type input "[GEOGRAPHIC_DATA]"
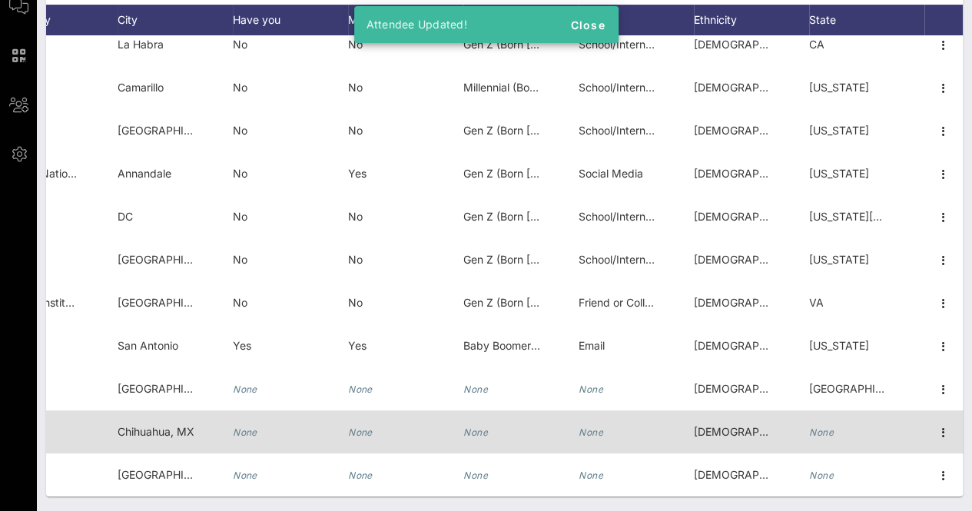
click at [830, 415] on div "None" at bounding box center [866, 440] width 115 height 61
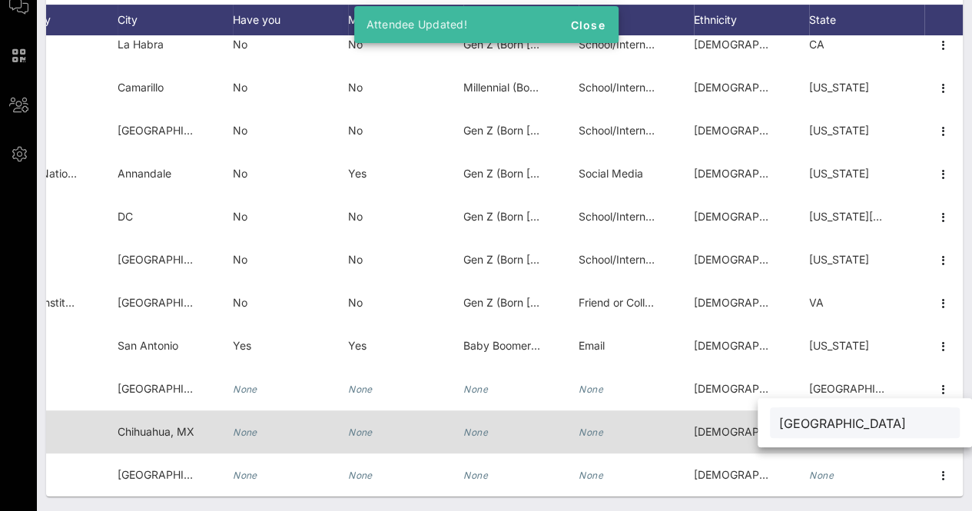
type input "[GEOGRAPHIC_DATA]"
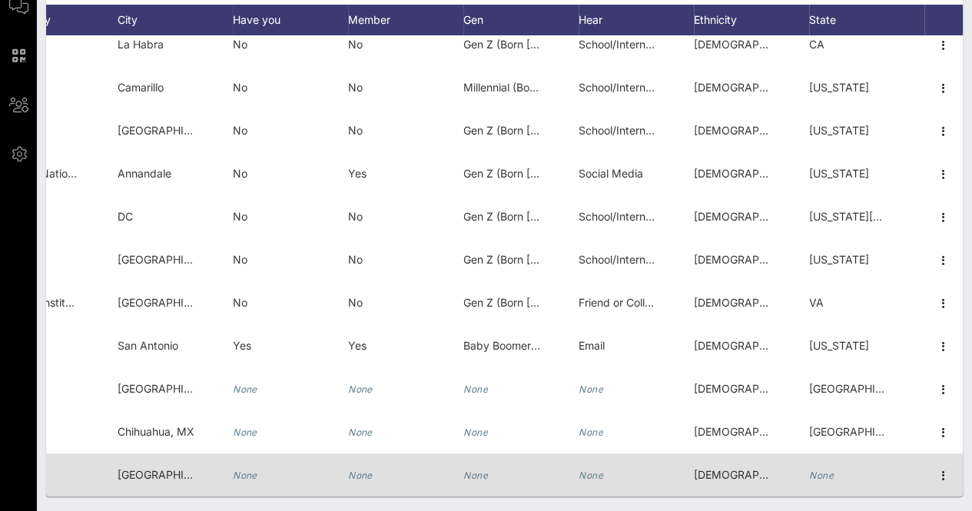
click at [826, 454] on div "None" at bounding box center [866, 483] width 115 height 61
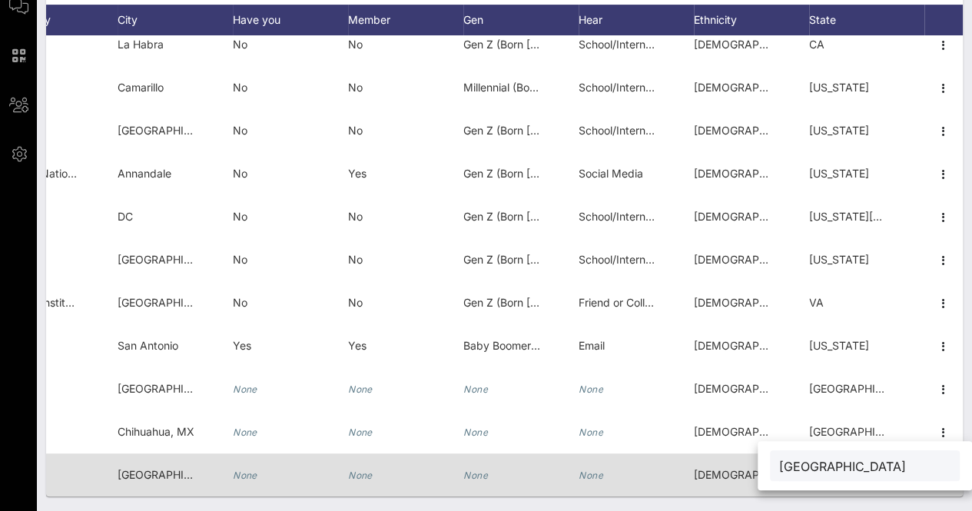
type input "[GEOGRAPHIC_DATA]"
